Goal: Information Seeking & Learning: Learn about a topic

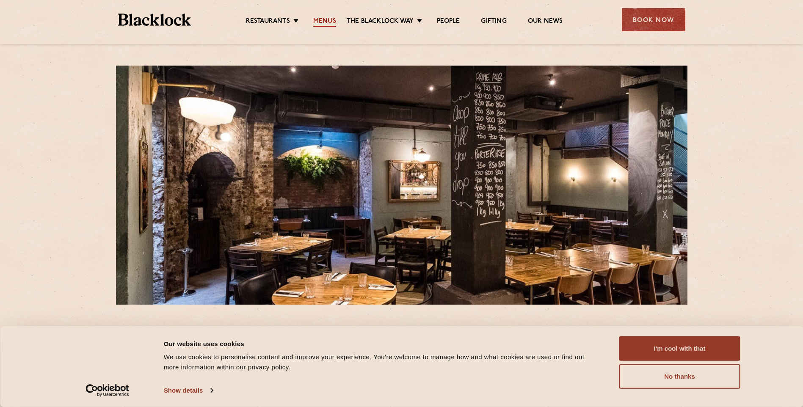
click at [328, 19] on link "Menus" at bounding box center [324, 21] width 23 height 9
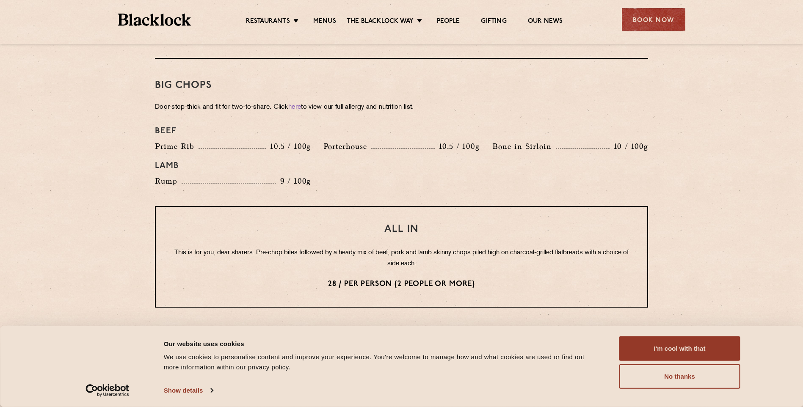
scroll to position [931, 0]
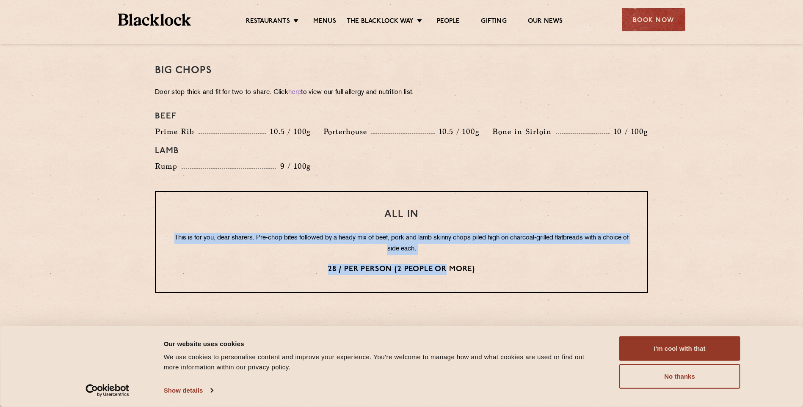
drag, startPoint x: 445, startPoint y: 258, endPoint x: 178, endPoint y: 212, distance: 270.4
click at [178, 212] on div "All In This is for you, dear sharers. Pre-chop bites followed by a heady mix of…" at bounding box center [401, 242] width 493 height 102
drag, startPoint x: 178, startPoint y: 212, endPoint x: 214, endPoint y: 264, distance: 63.1
click at [214, 264] on div "All In This is for you, dear sharers. Pre-chop bites followed by a heady mix of…" at bounding box center [401, 242] width 493 height 102
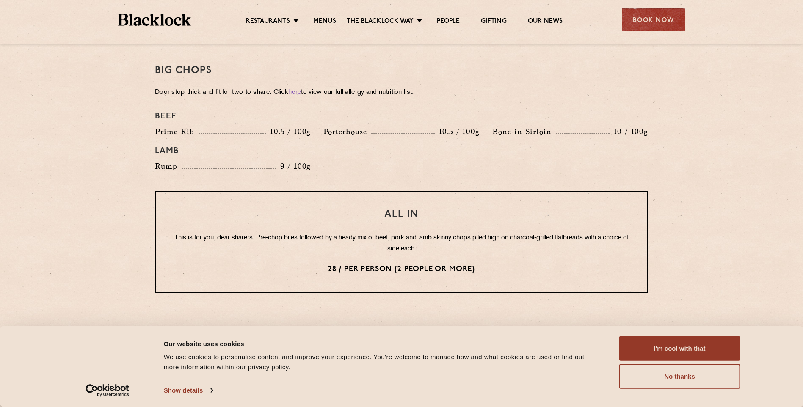
click at [236, 237] on p "This is for you, dear sharers. Pre-chop bites followed by a heady mix of beef, …" at bounding box center [401, 244] width 457 height 22
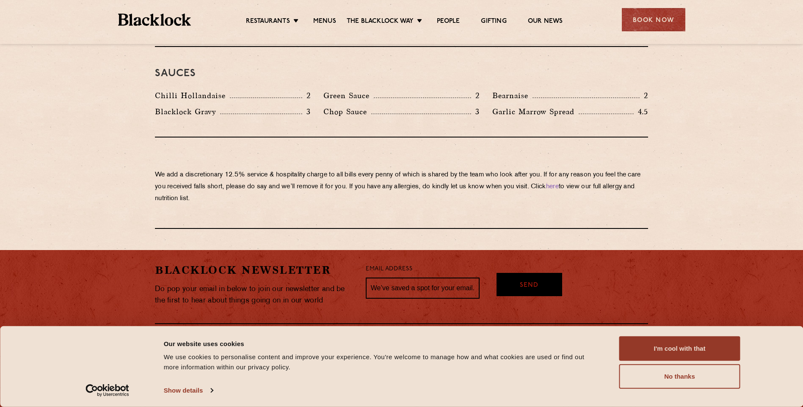
scroll to position [1417, 0]
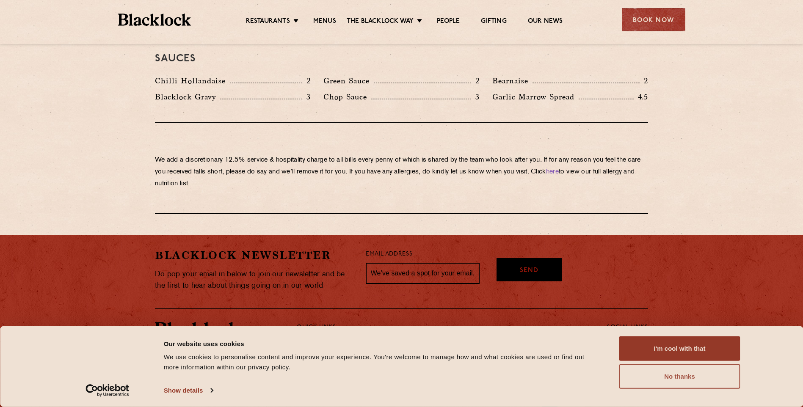
click at [686, 373] on button "No thanks" at bounding box center [679, 376] width 121 height 25
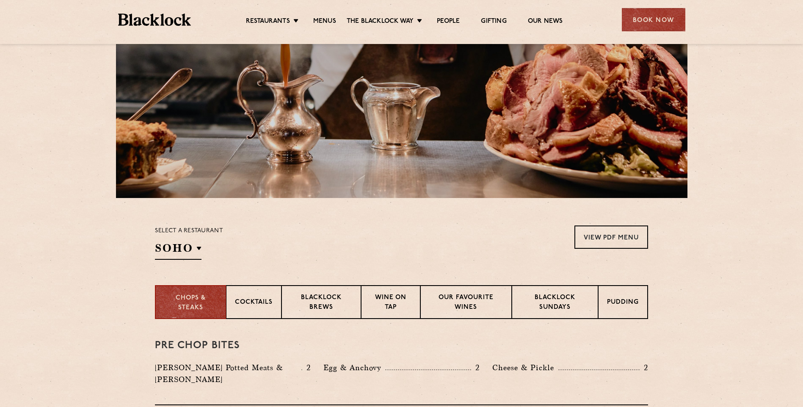
scroll to position [0, 0]
